Goal: Task Accomplishment & Management: Use online tool/utility

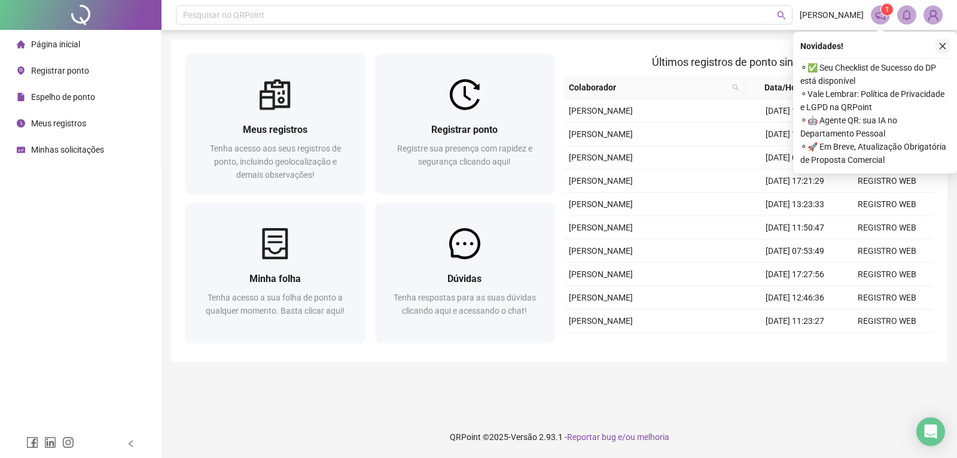
click at [944, 45] on icon "close" at bounding box center [943, 46] width 8 height 8
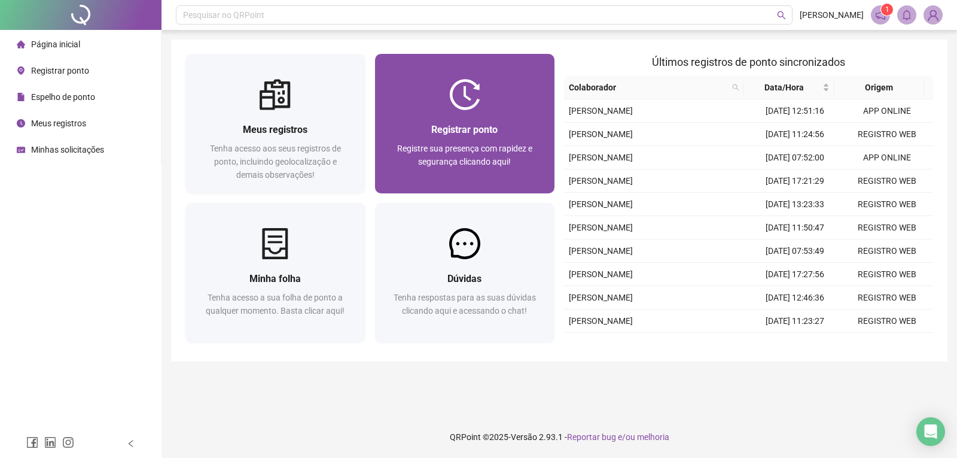
click at [517, 125] on div "Registrar ponto" at bounding box center [464, 129] width 151 height 15
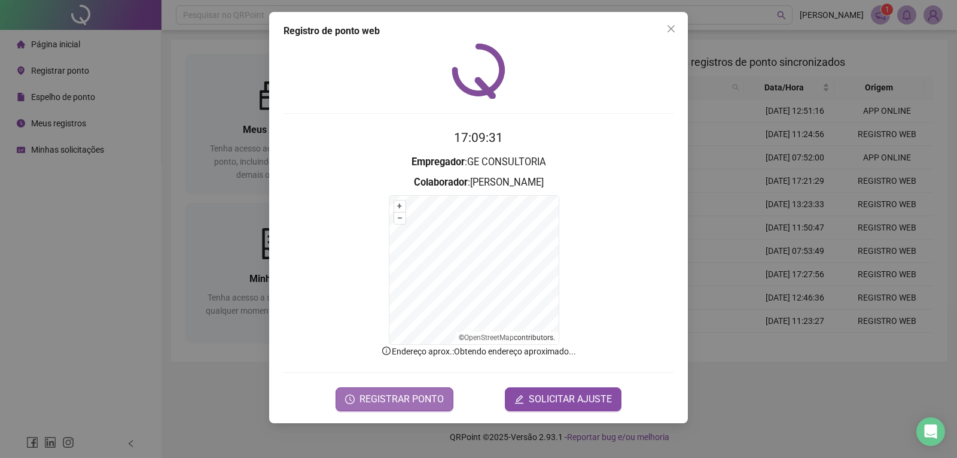
click at [407, 394] on span "REGISTRAR PONTO" at bounding box center [401, 399] width 84 height 14
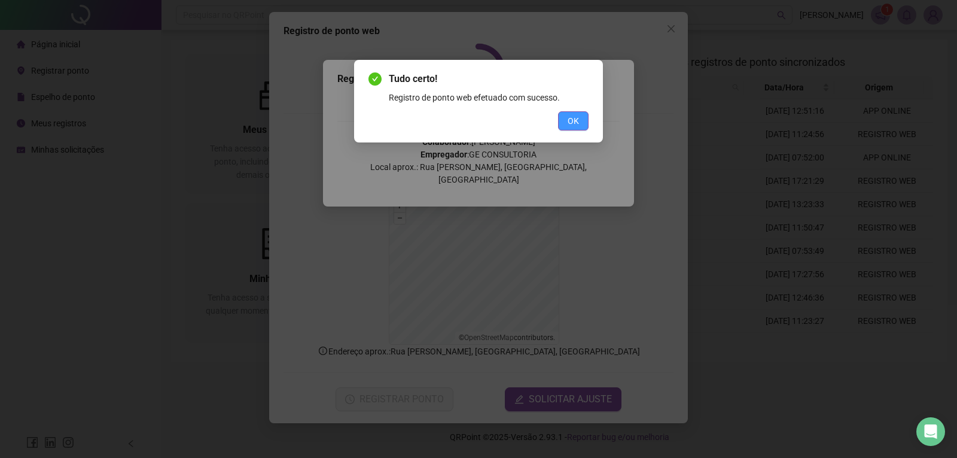
click at [573, 119] on span "OK" at bounding box center [573, 120] width 11 height 13
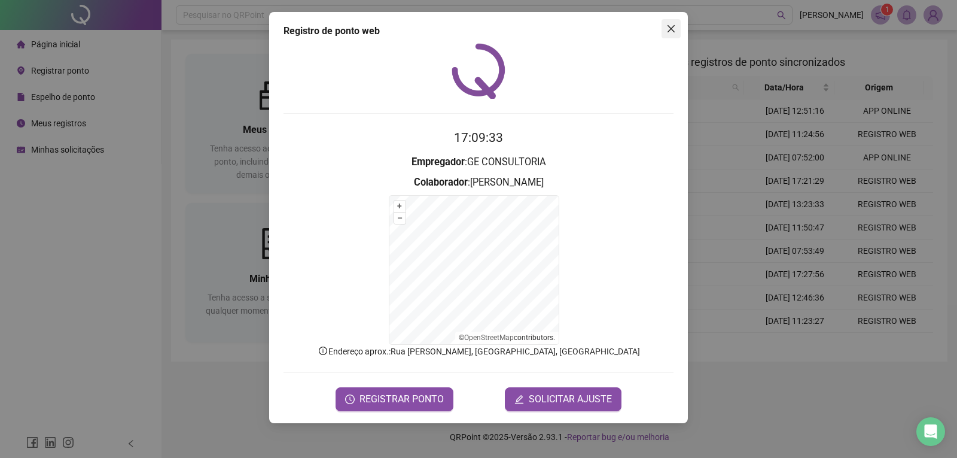
click at [674, 29] on icon "close" at bounding box center [671, 29] width 10 height 10
